Goal: Information Seeking & Learning: Learn about a topic

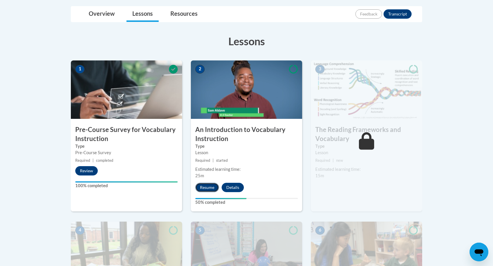
click at [203, 187] on button "Resume" at bounding box center [207, 187] width 24 height 9
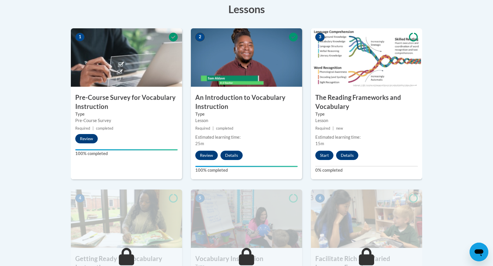
scroll to position [168, 0]
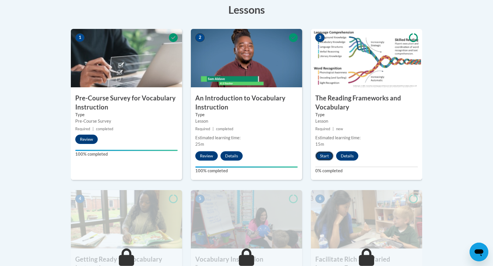
click at [324, 153] on button "Start" at bounding box center [324, 156] width 18 height 9
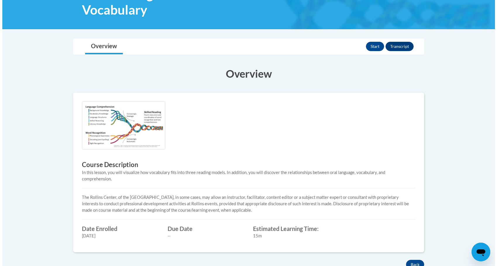
scroll to position [108, 0]
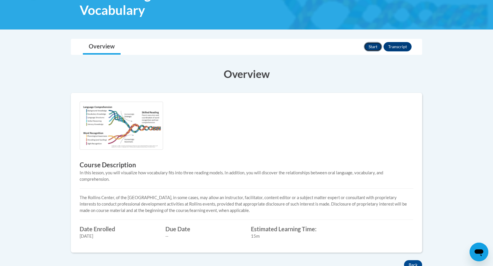
click at [372, 48] on button "Start" at bounding box center [373, 46] width 18 height 9
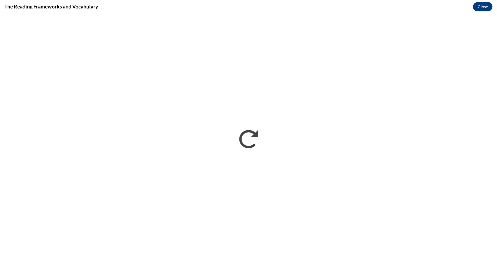
scroll to position [0, 0]
